Goal: Task Accomplishment & Management: Manage account settings

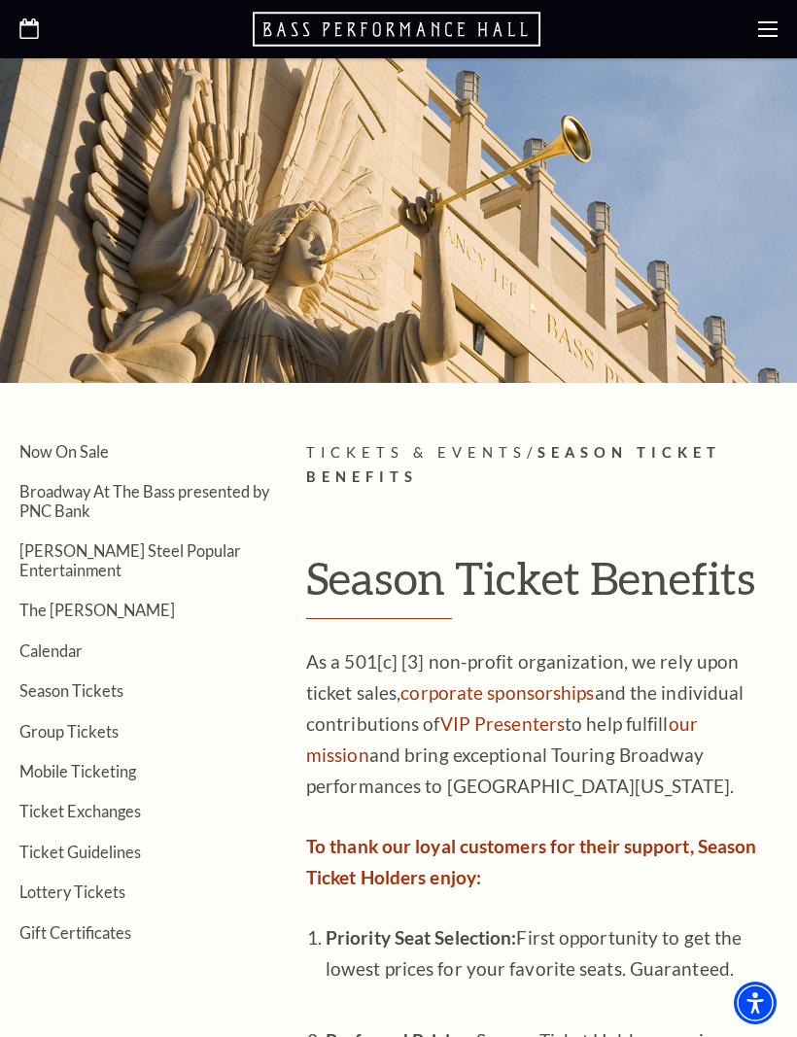
click at [775, 24] on icon at bounding box center [767, 28] width 19 height 19
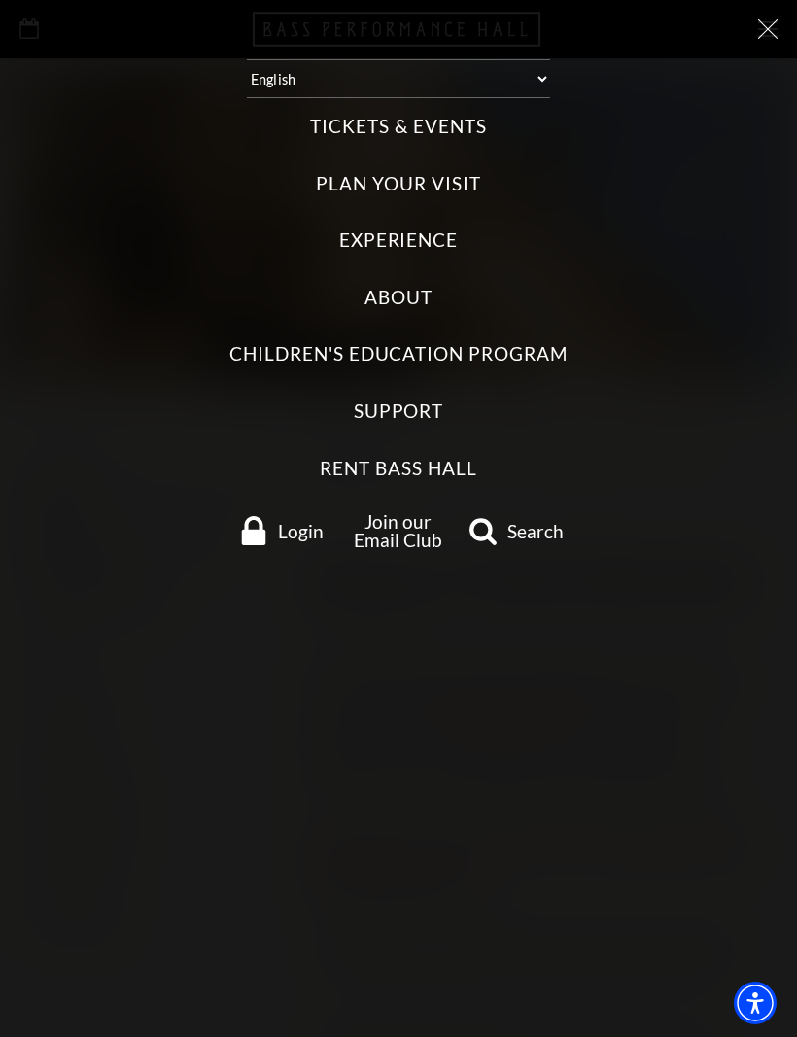
click at [761, 37] on icon at bounding box center [767, 28] width 19 height 19
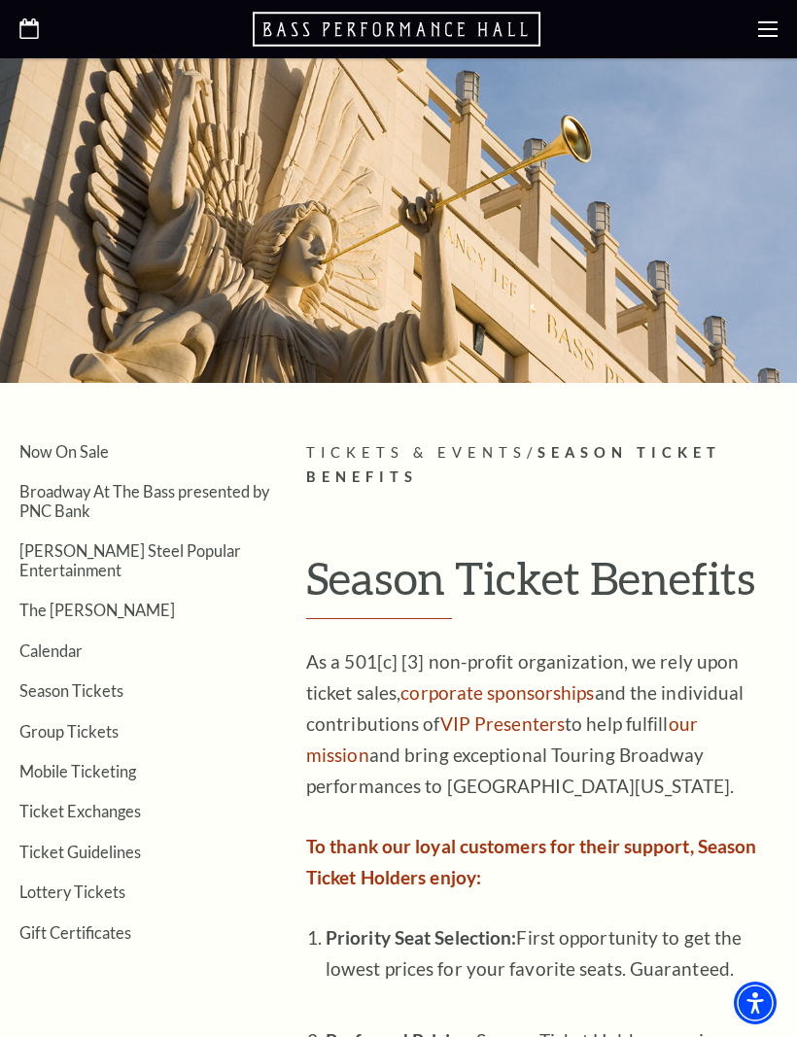
click at [767, 29] on use at bounding box center [767, 29] width 19 height 16
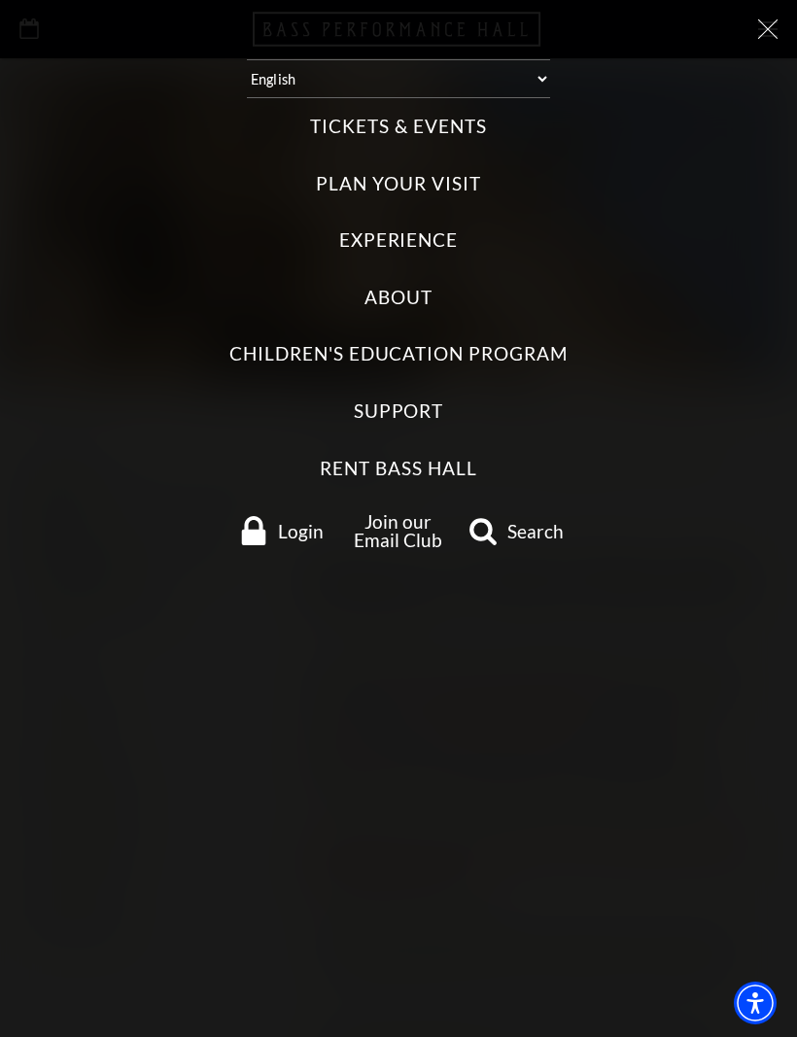
click at [305, 516] on link "Login" at bounding box center [281, 530] width 116 height 29
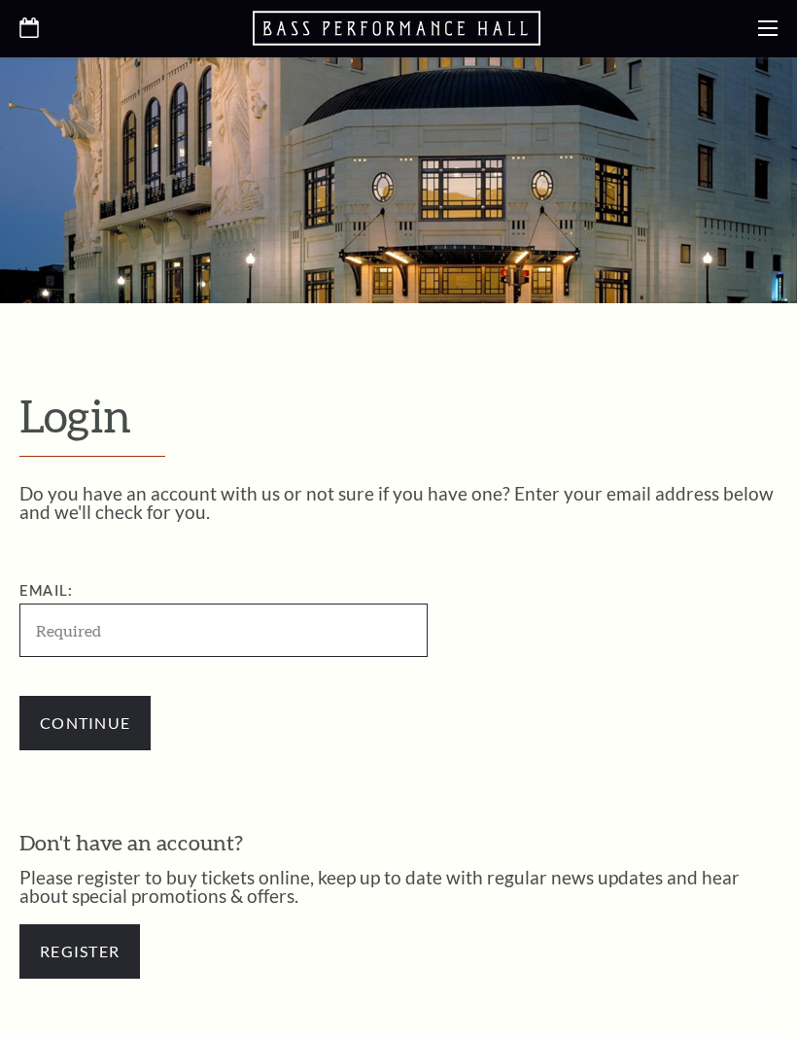
scroll to position [187, 0]
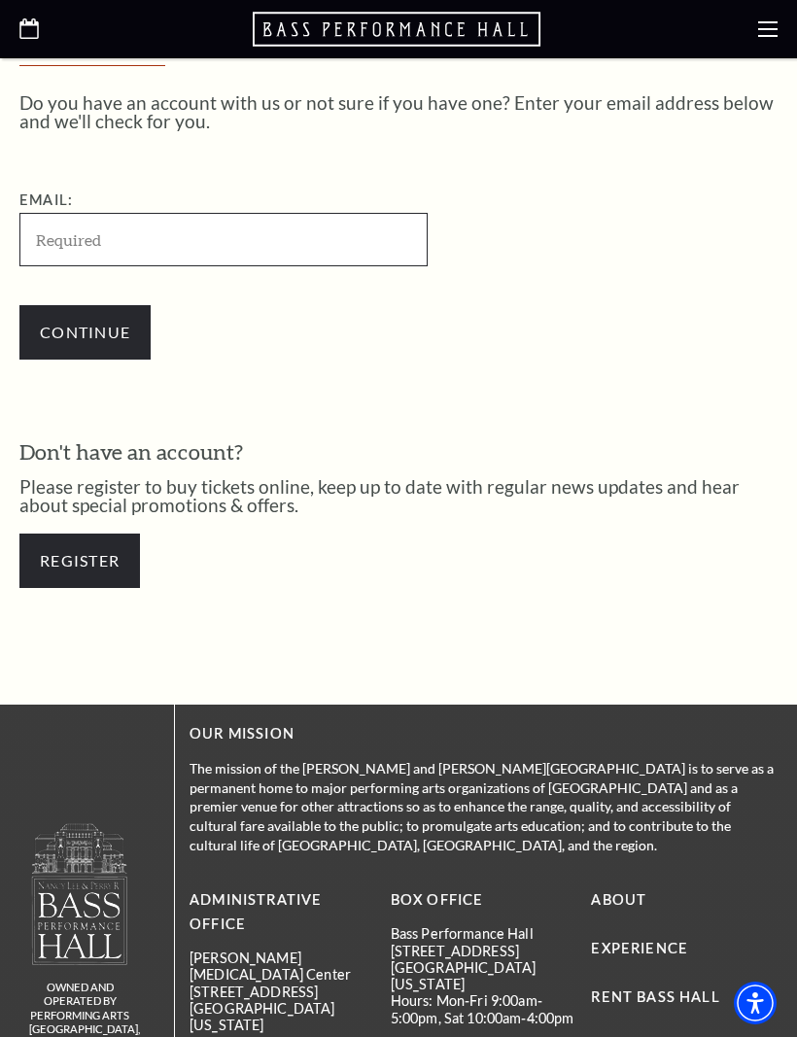
click at [175, 223] on input "Email:" at bounding box center [223, 239] width 408 height 53
type input "[EMAIL_ADDRESS][DOMAIN_NAME]"
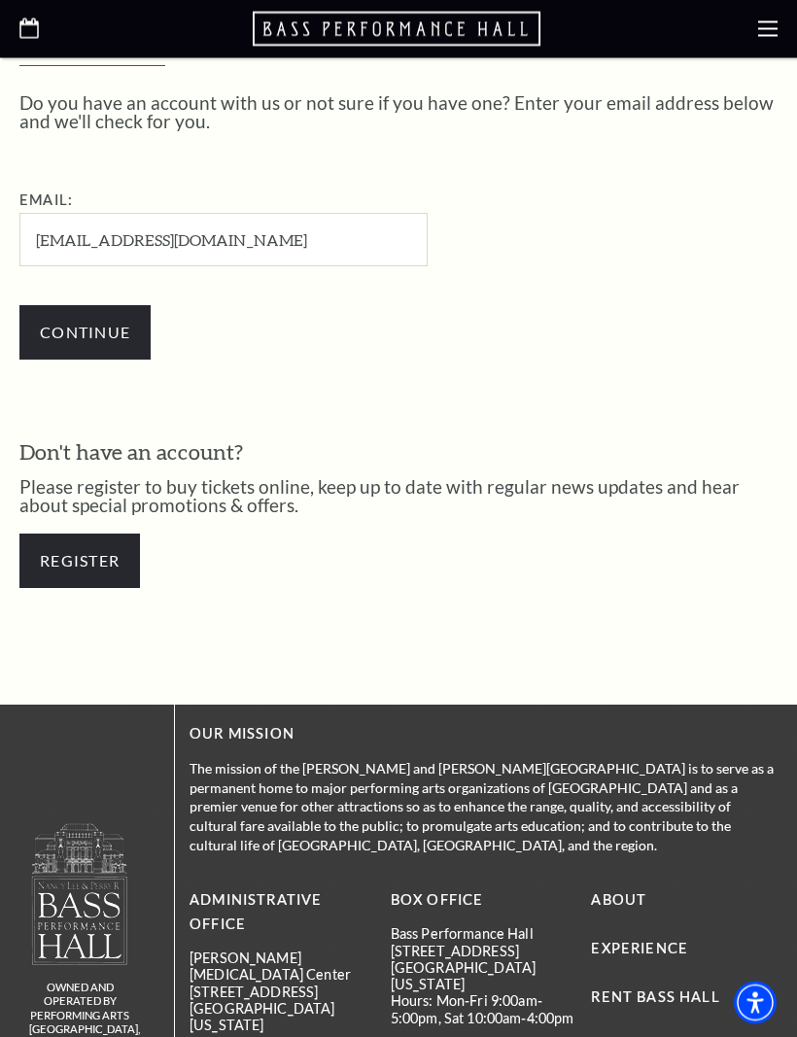
scroll to position [470, 0]
click at [101, 329] on input "Continue" at bounding box center [84, 332] width 131 height 54
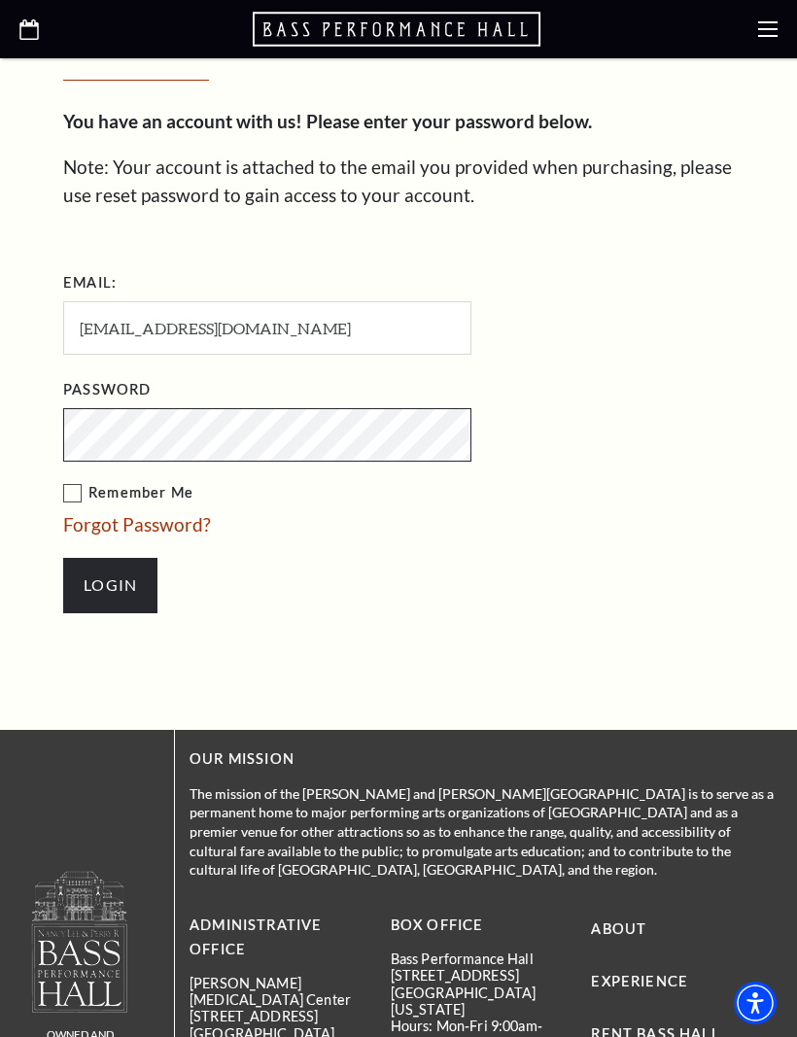
scroll to position [570, 0]
click at [123, 574] on input "Login" at bounding box center [110, 586] width 94 height 54
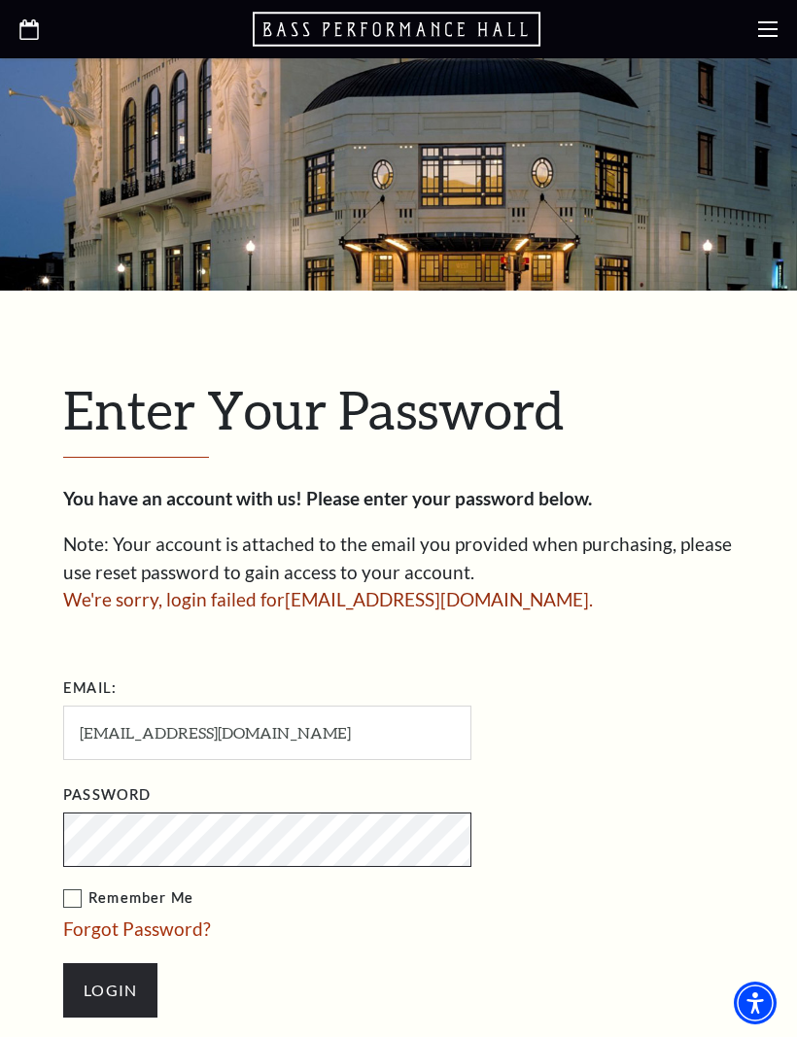
scroll to position [315, 0]
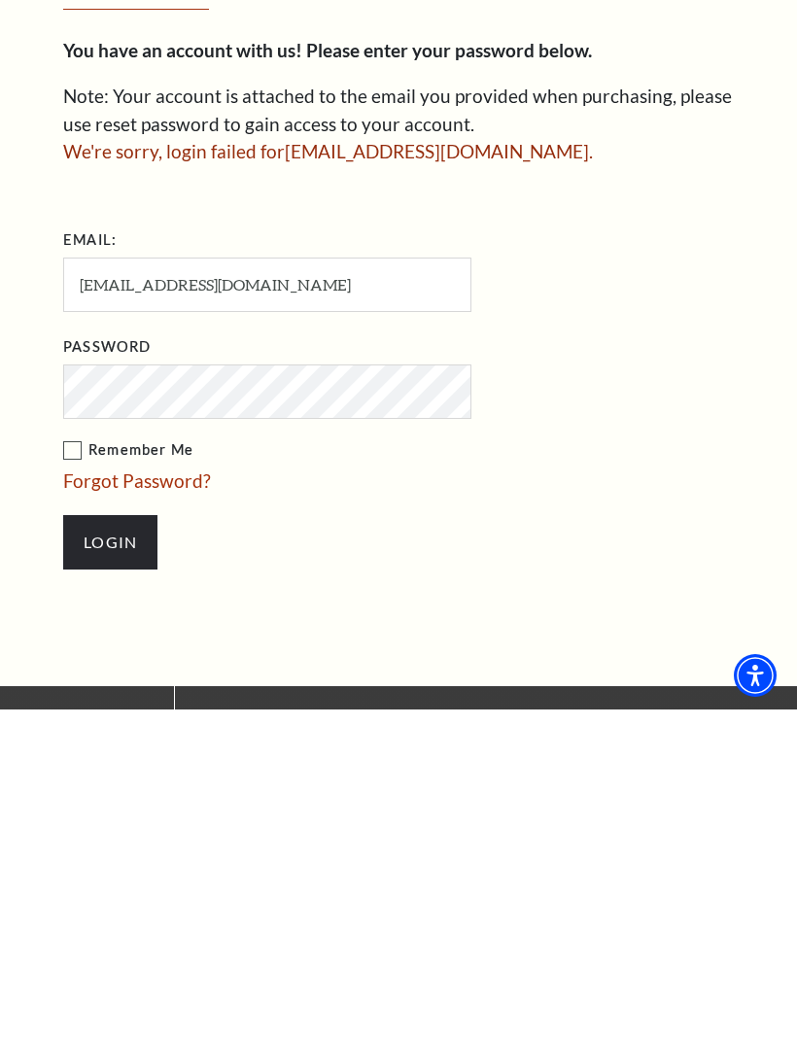
click at [119, 842] on input "Login" at bounding box center [110, 869] width 94 height 54
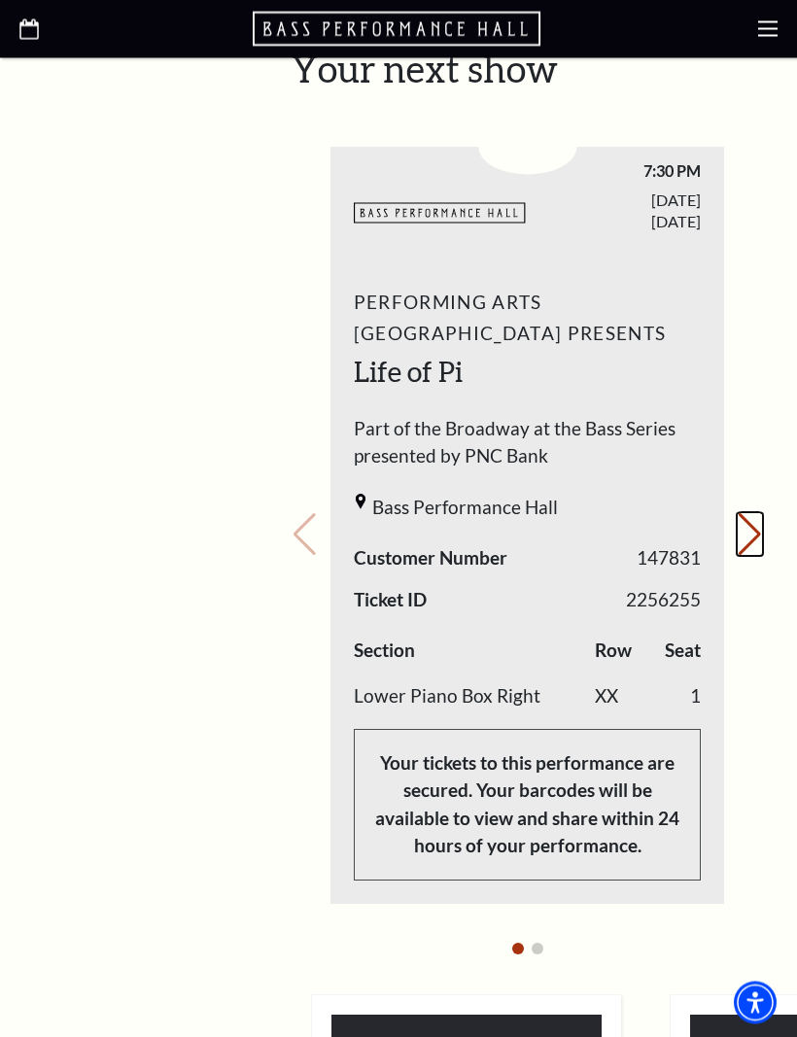
click at [753, 514] on button "Next slide." at bounding box center [750, 535] width 26 height 43
click at [305, 513] on button "Previous slide." at bounding box center [305, 534] width 26 height 43
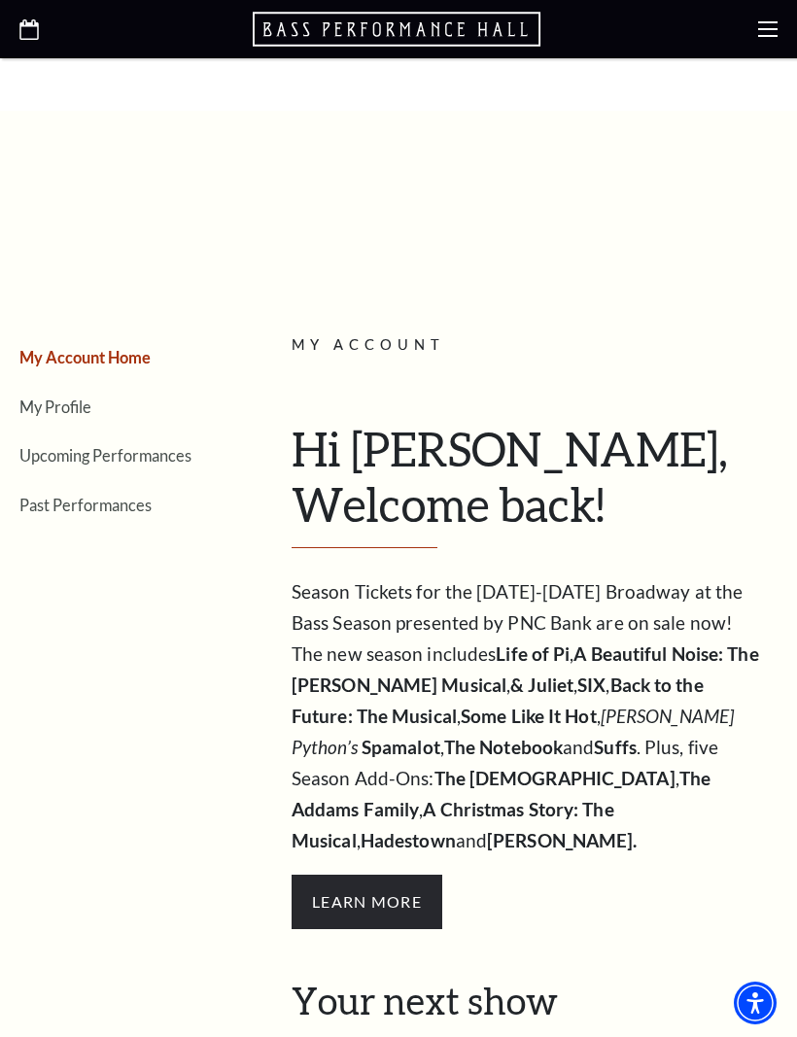
scroll to position [0, 0]
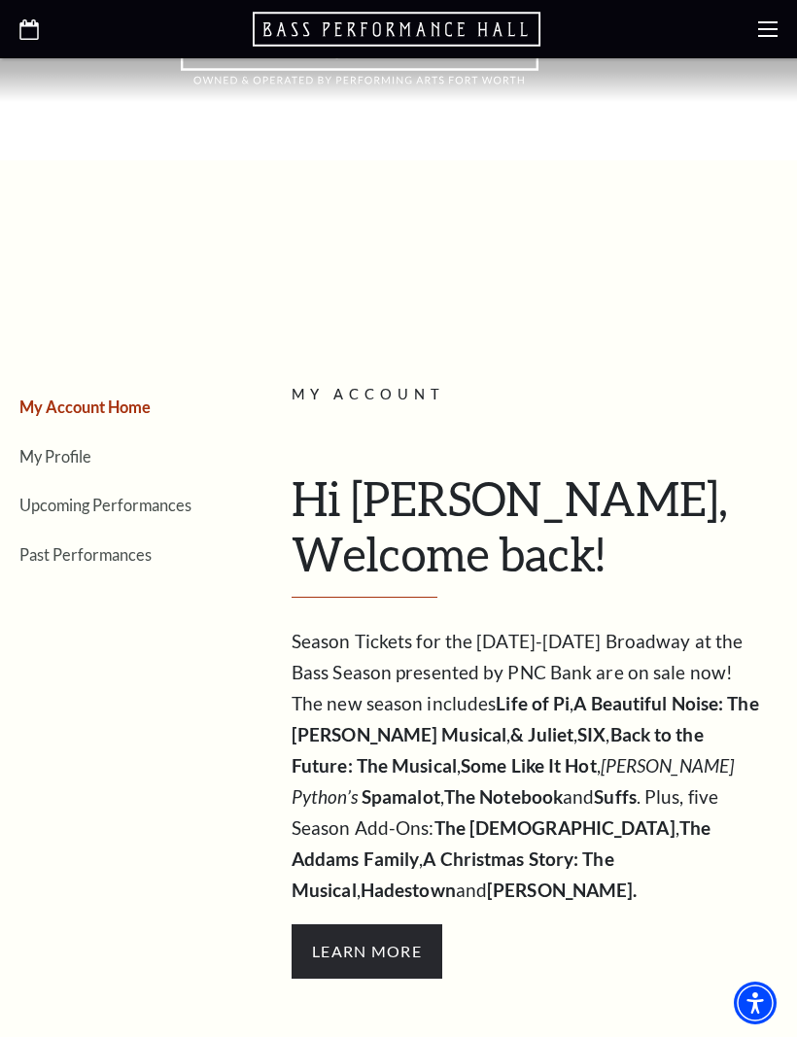
click at [109, 498] on link "Upcoming Performances" at bounding box center [105, 505] width 172 height 18
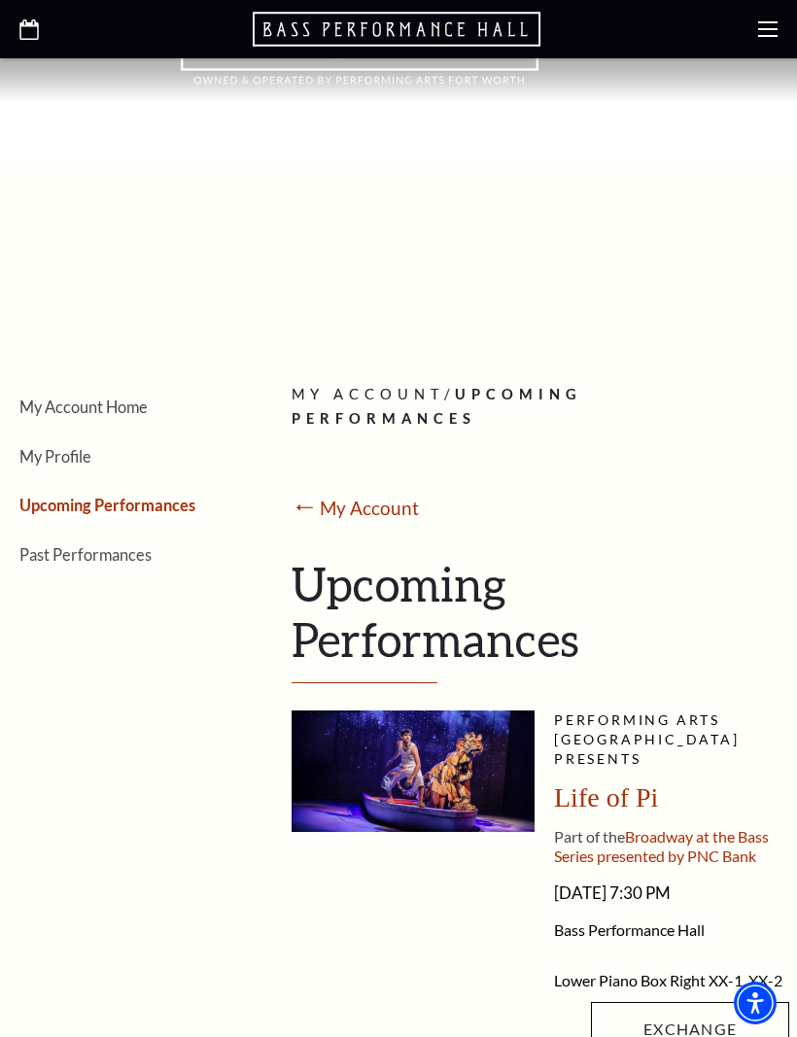
click at [21, 40] on use "Open this option" at bounding box center [28, 29] width 19 height 20
